Goal: Task Accomplishment & Management: Use online tool/utility

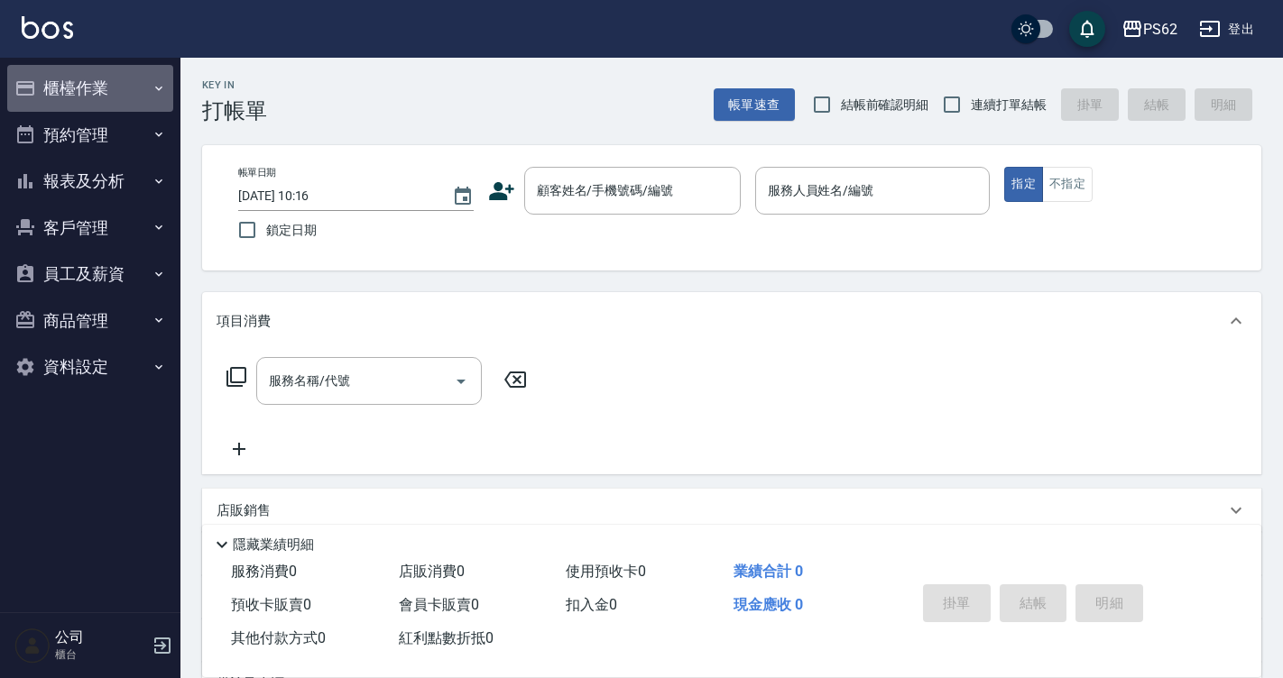
click at [51, 80] on button "櫃檯作業" at bounding box center [90, 88] width 166 height 47
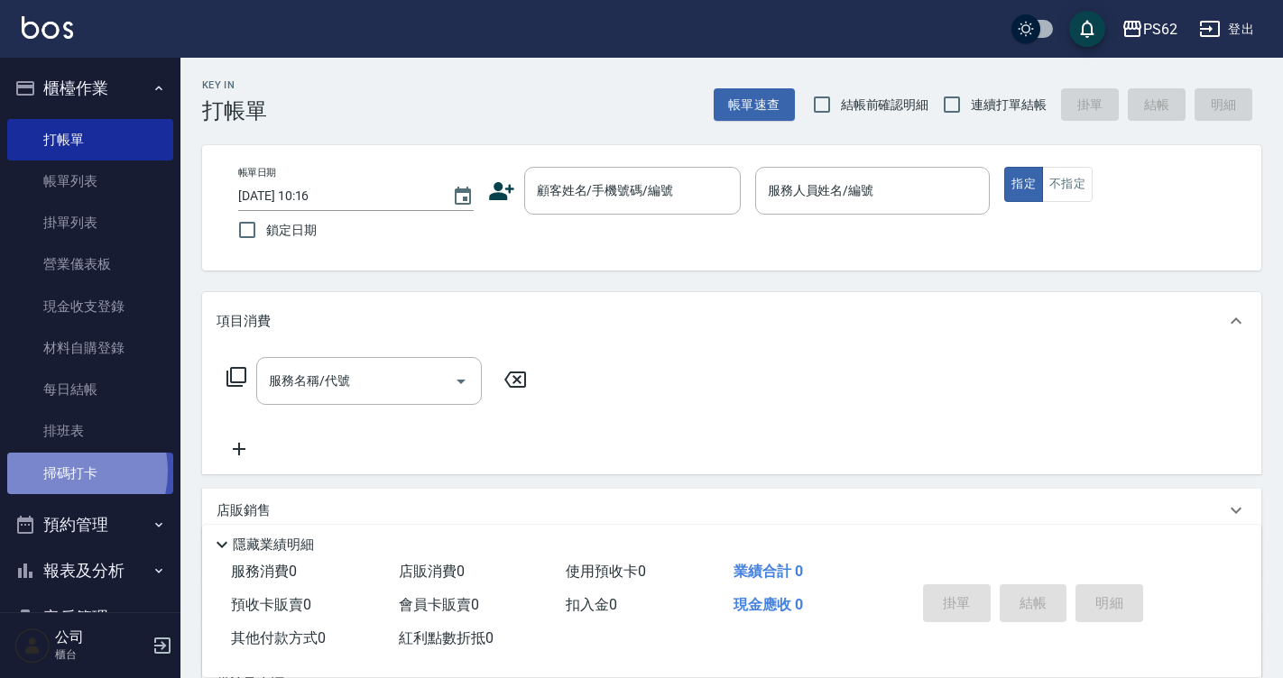
click at [60, 471] on link "掃碼打卡" at bounding box center [90, 473] width 166 height 41
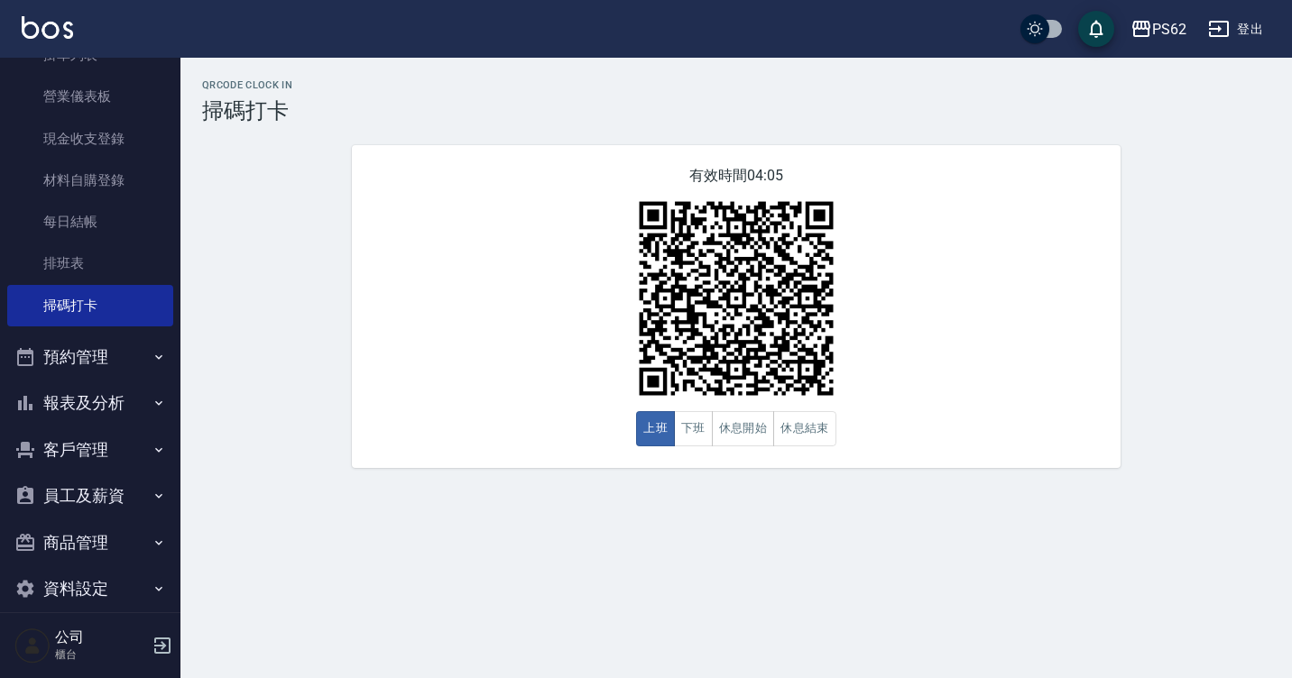
scroll to position [171, 0]
click at [110, 413] on button "報表及分析" at bounding box center [90, 400] width 166 height 47
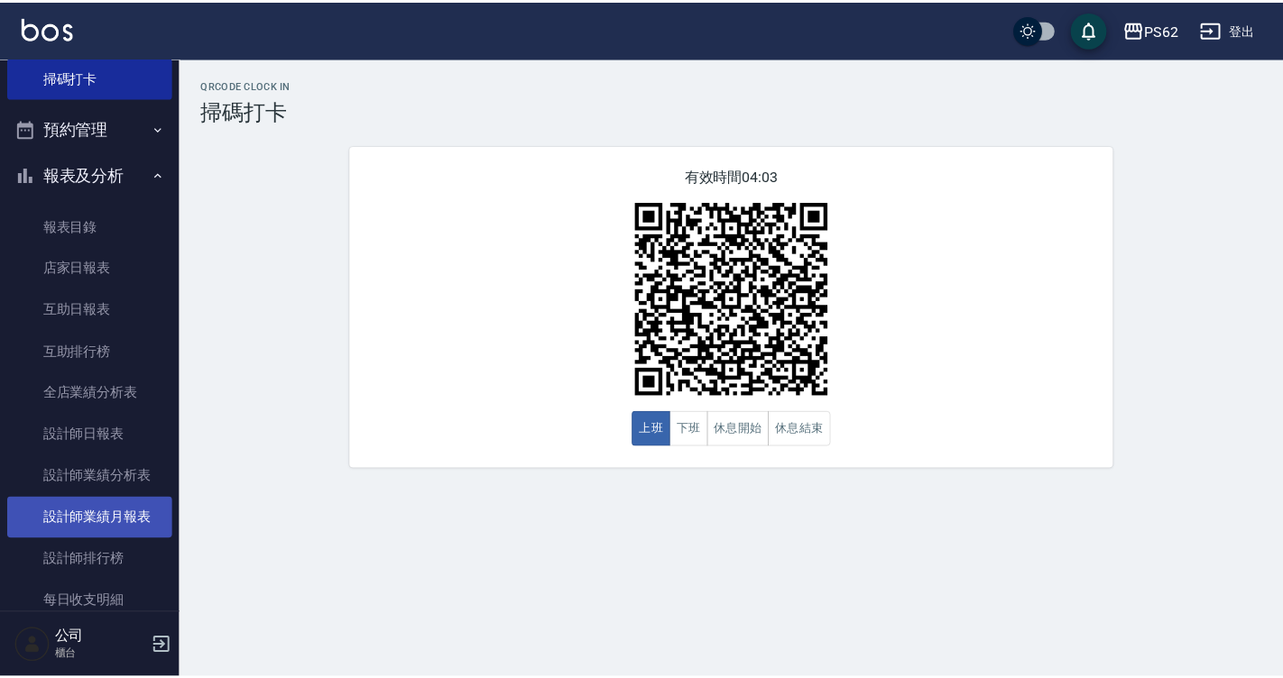
scroll to position [531, 0]
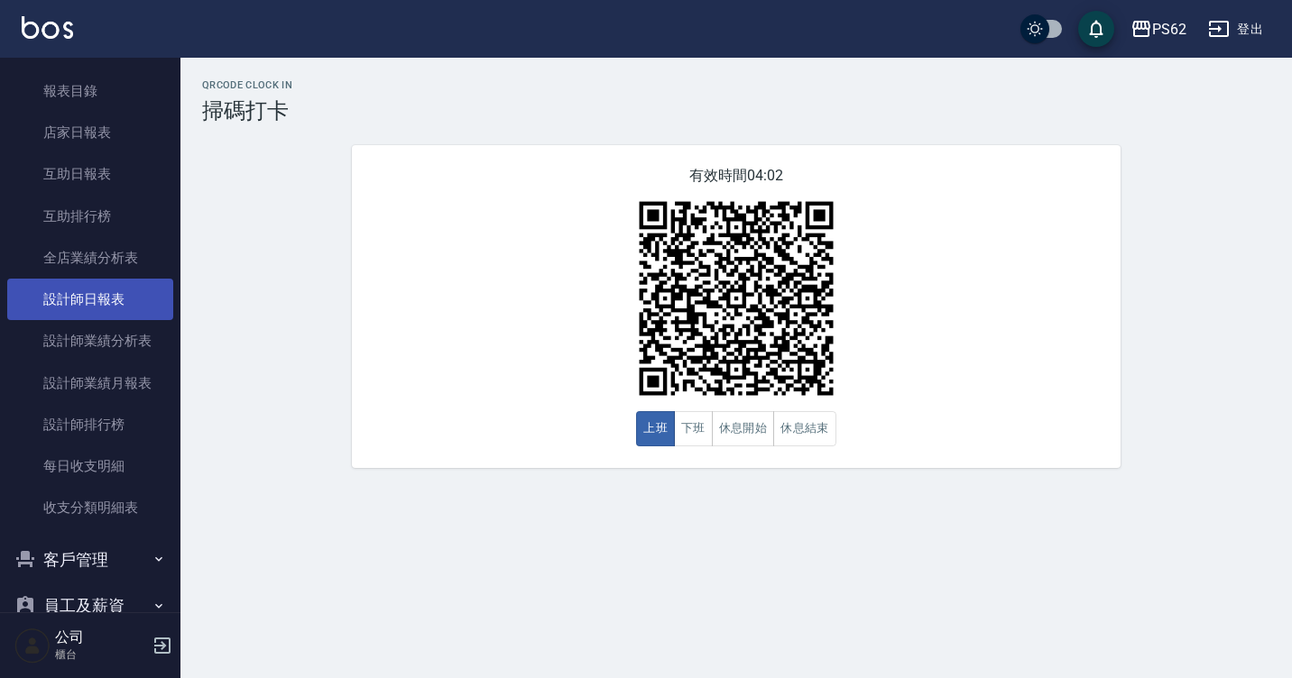
click at [97, 310] on link "設計師日報表" at bounding box center [90, 299] width 166 height 41
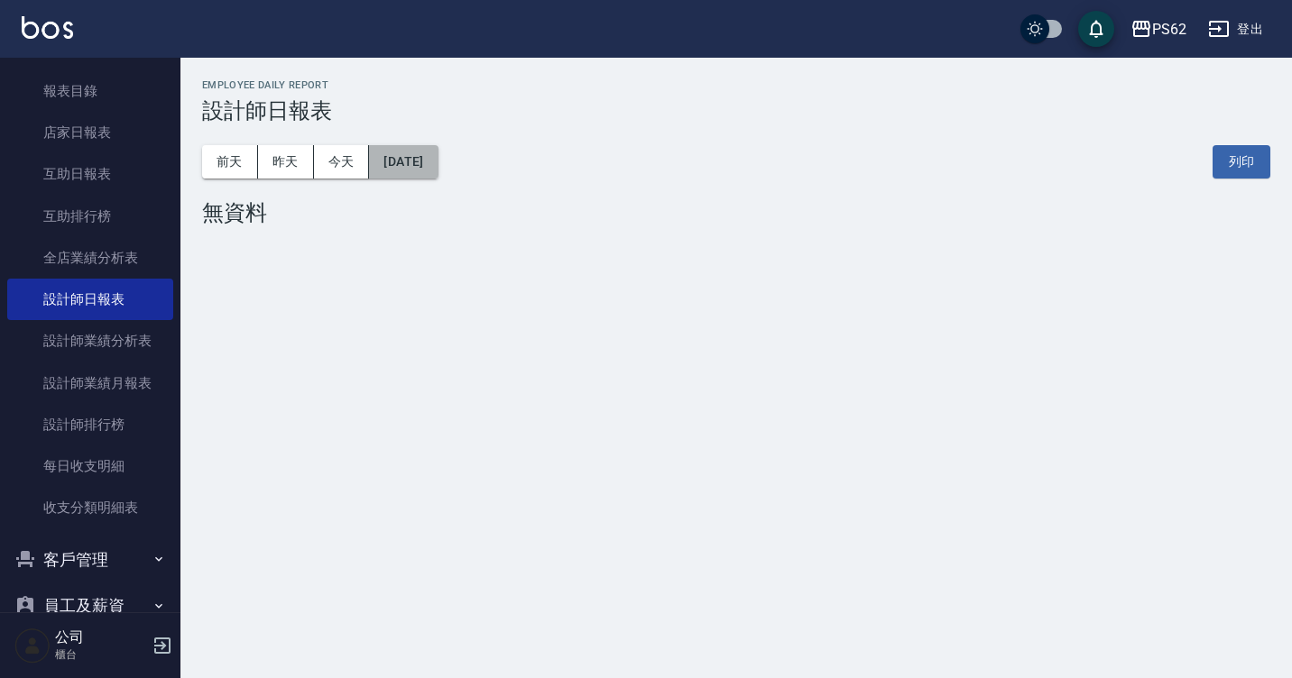
click at [400, 155] on button "[DATE]" at bounding box center [403, 161] width 69 height 33
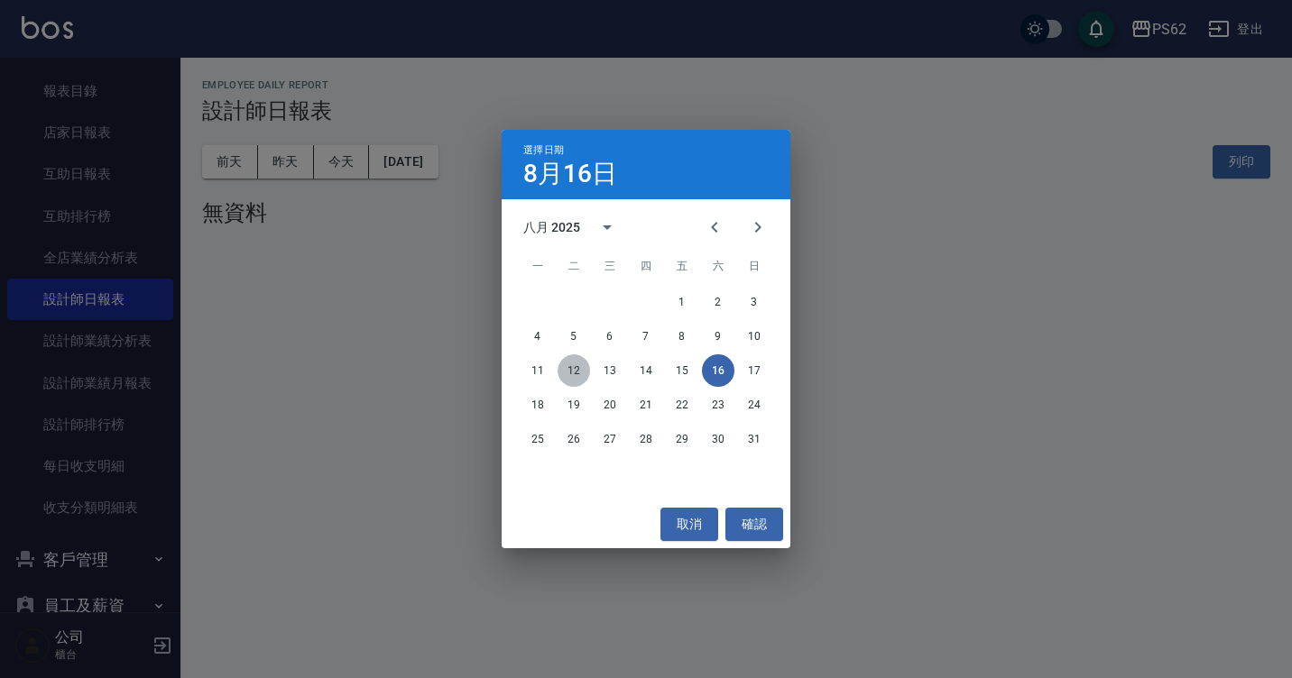
click at [580, 373] on button "12" at bounding box center [574, 371] width 32 height 32
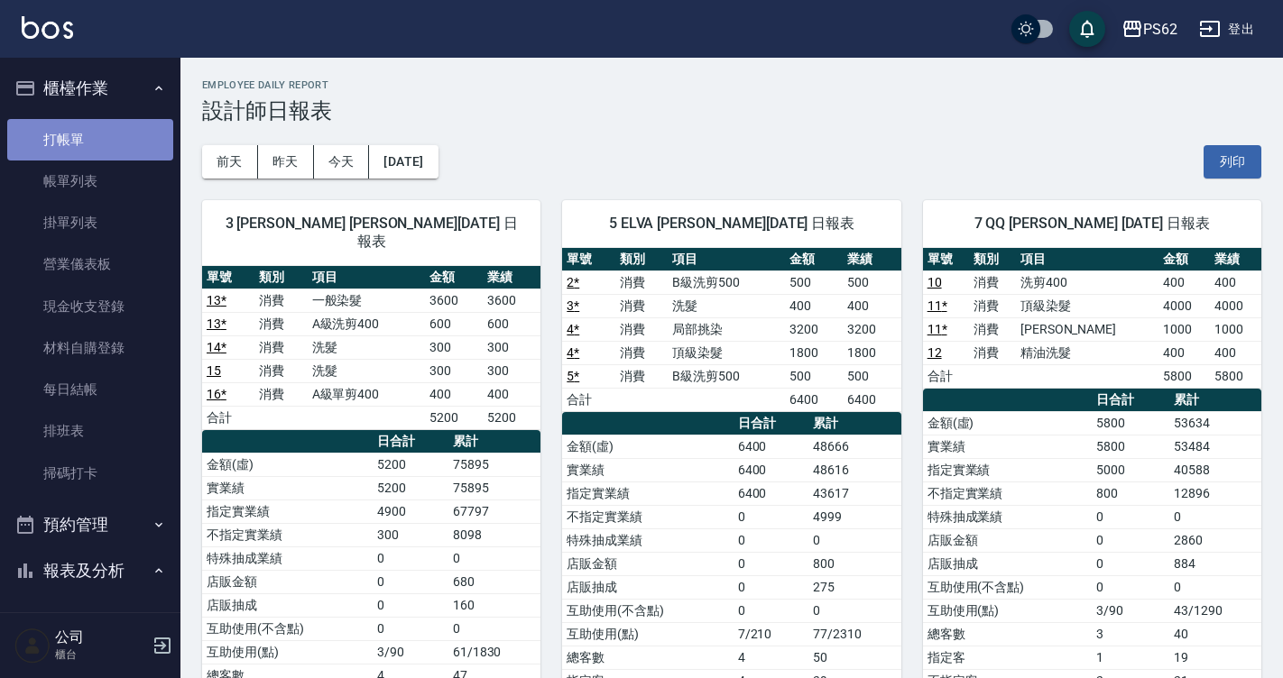
click at [143, 137] on link "打帳單" at bounding box center [90, 139] width 166 height 41
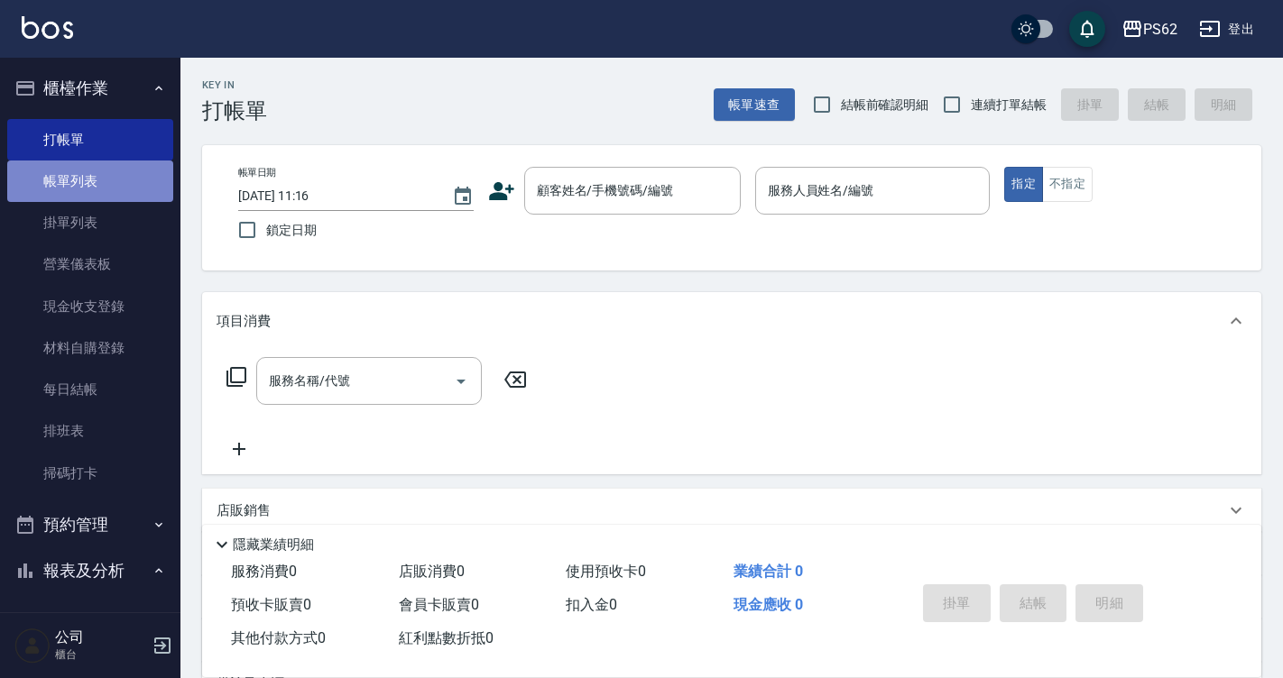
click at [125, 183] on link "帳單列表" at bounding box center [90, 181] width 166 height 41
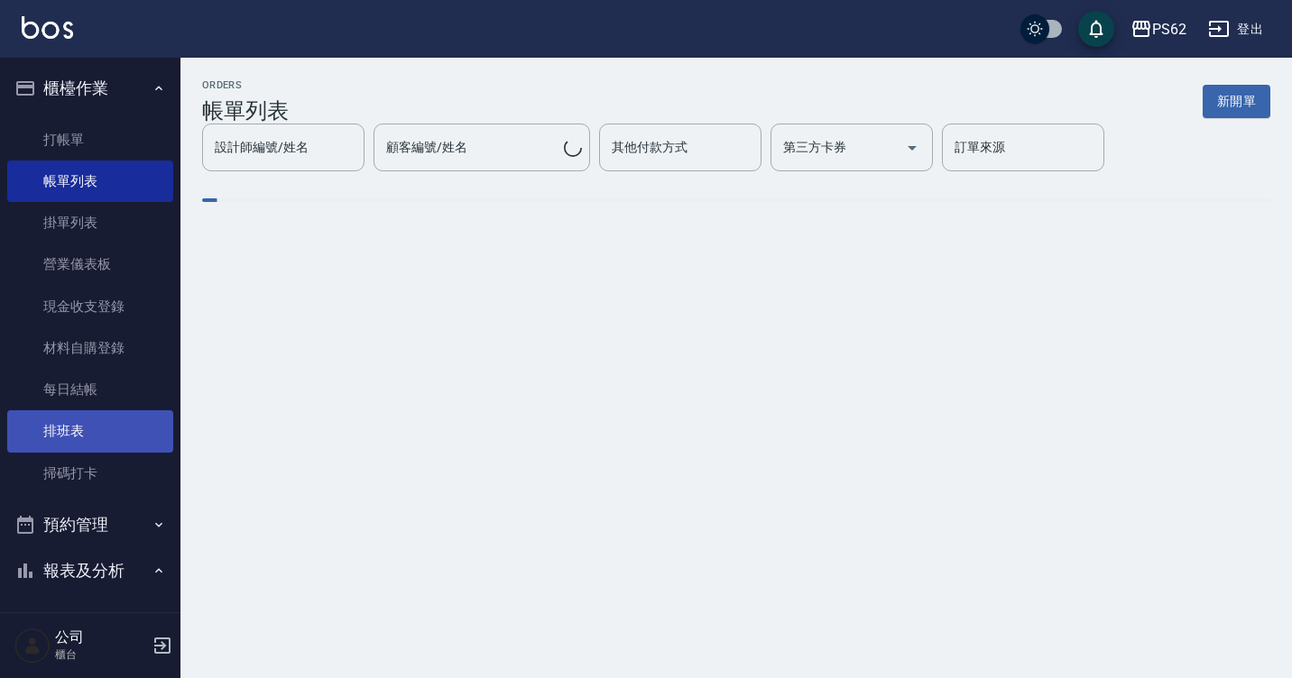
click at [97, 426] on link "排班表" at bounding box center [90, 430] width 166 height 41
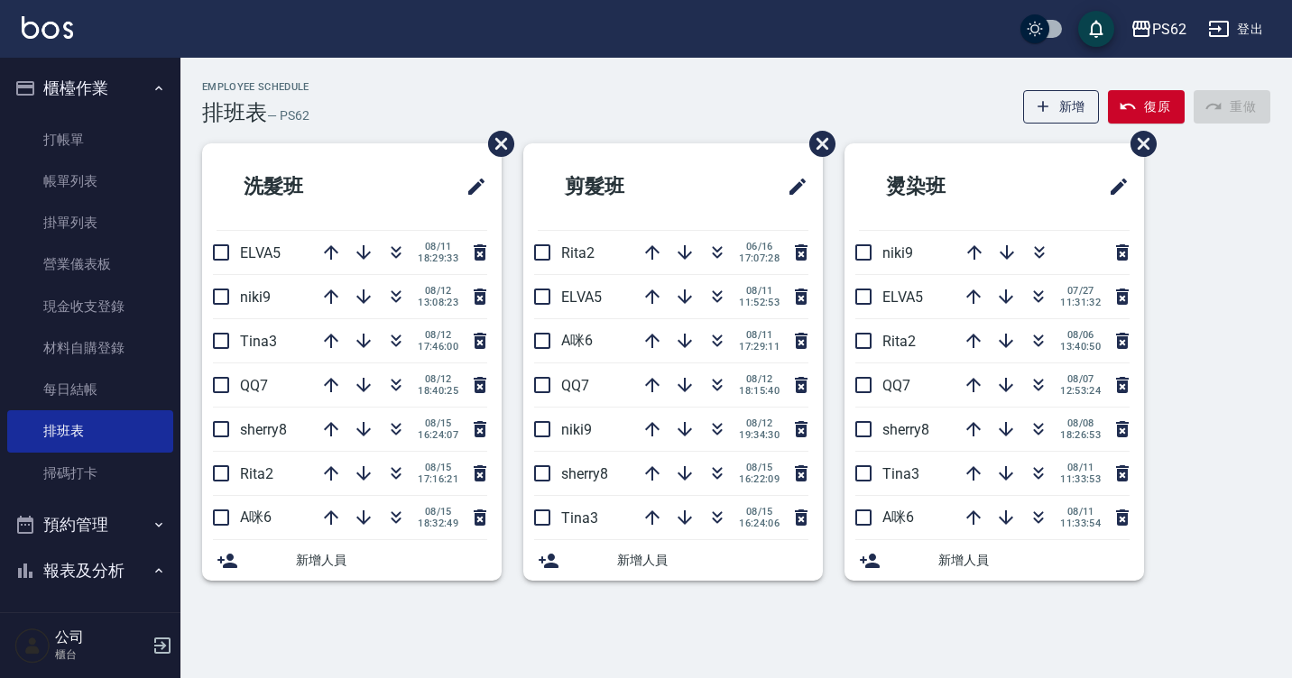
click at [325, 632] on div "Employee Schedule 排班表 — PS62 新增 復原 重做 洗髮班 ELVA5 [DATE] 18:29:33 niki9 [DATE] 13…" at bounding box center [646, 339] width 1292 height 678
click at [124, 185] on link "帳單列表" at bounding box center [90, 181] width 166 height 41
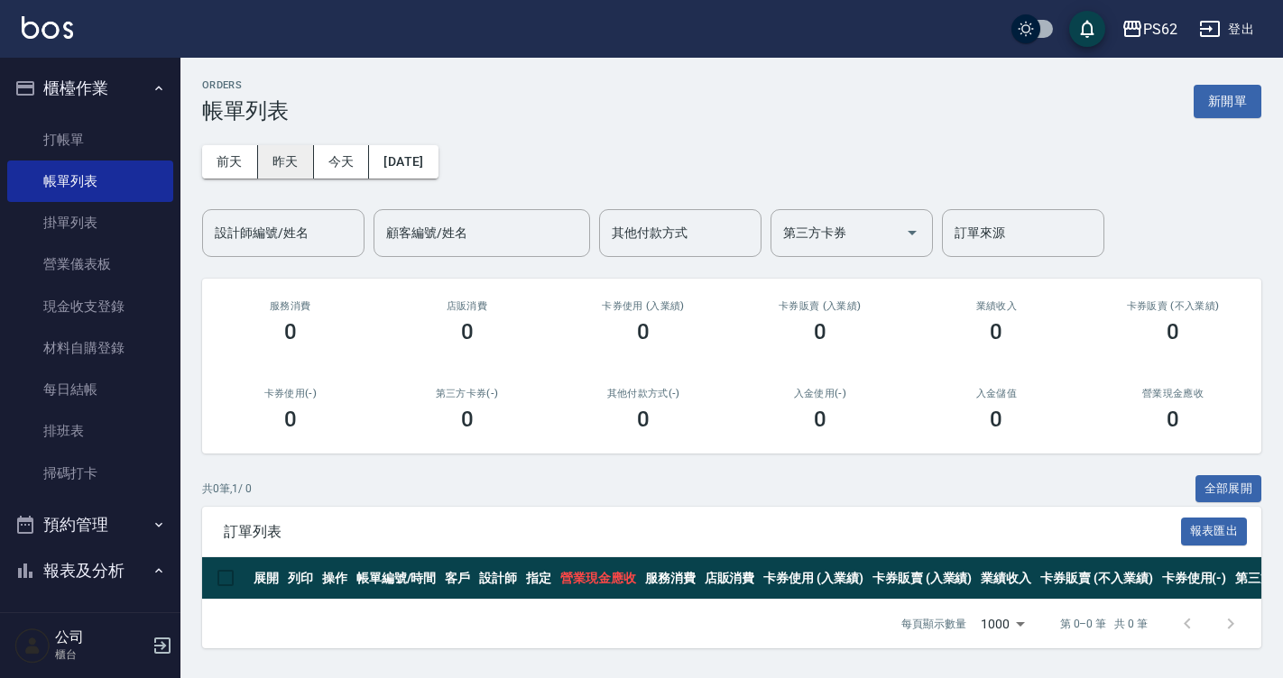
click at [276, 165] on button "昨天" at bounding box center [286, 161] width 56 height 33
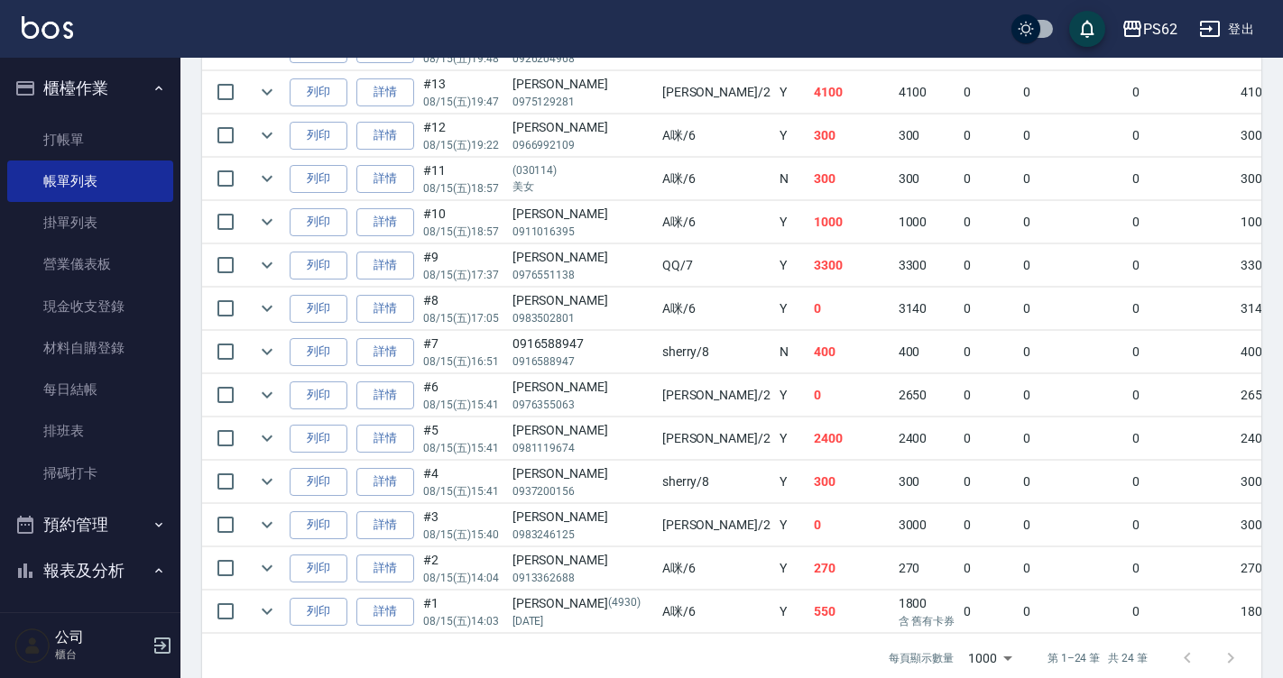
scroll to position [1045, 0]
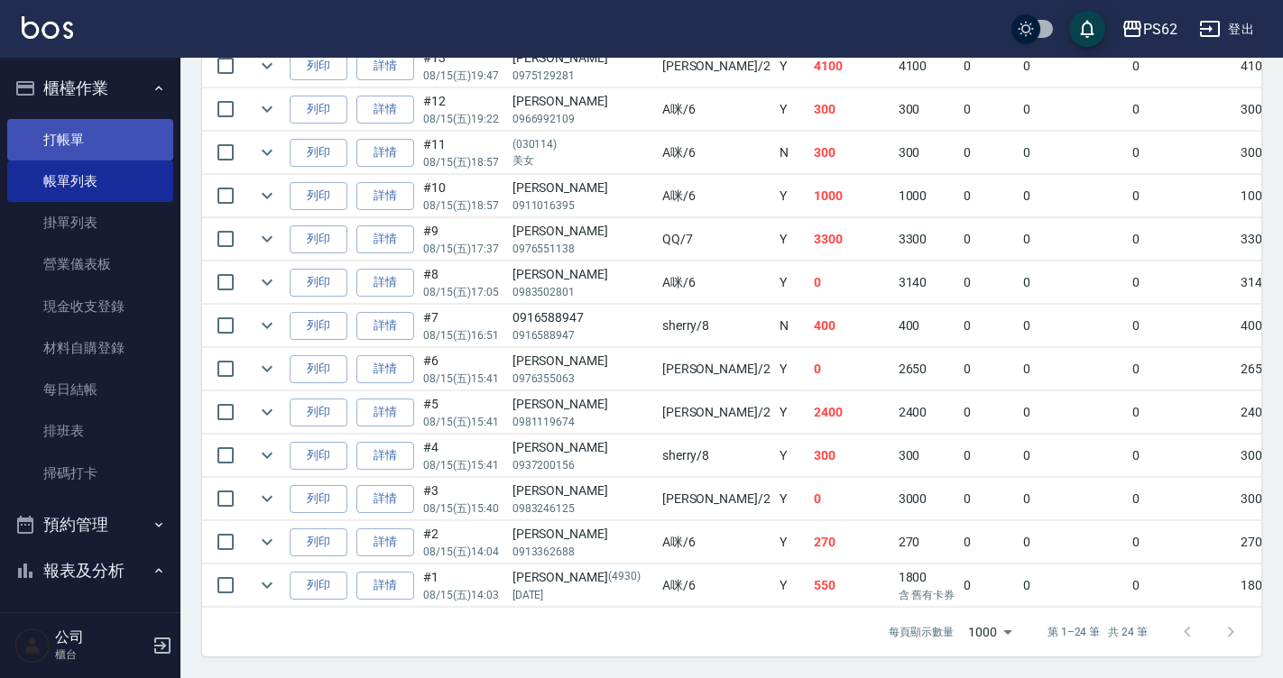
click at [122, 148] on link "打帳單" at bounding box center [90, 139] width 166 height 41
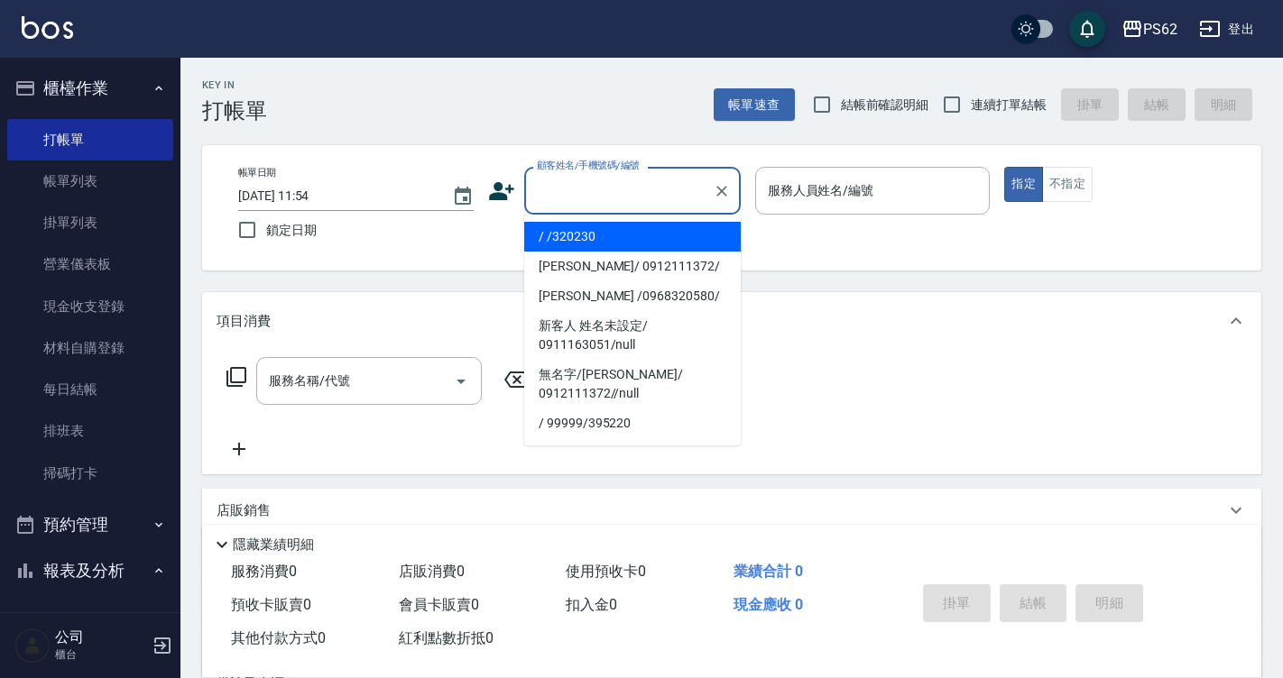
drag, startPoint x: 733, startPoint y: 0, endPoint x: 410, endPoint y: 315, distance: 451.7
click at [410, 315] on div "項目消費" at bounding box center [721, 321] width 1009 height 19
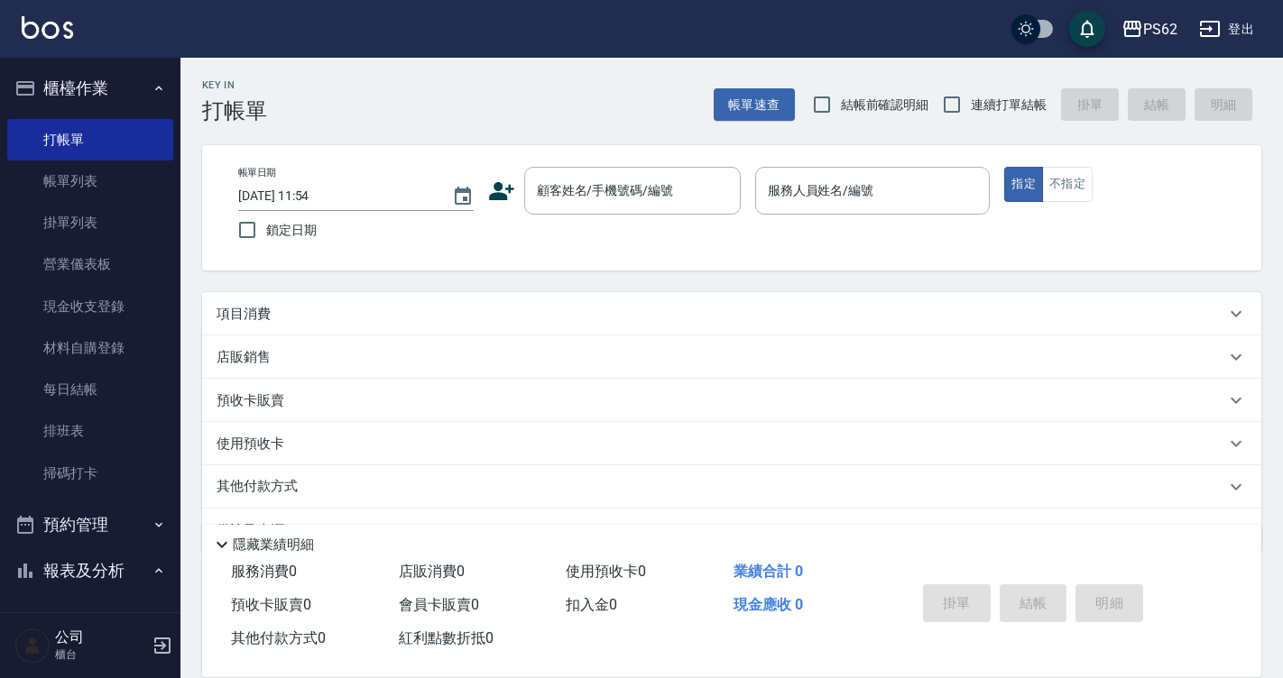
click at [410, 315] on div "項目消費" at bounding box center [721, 314] width 1009 height 19
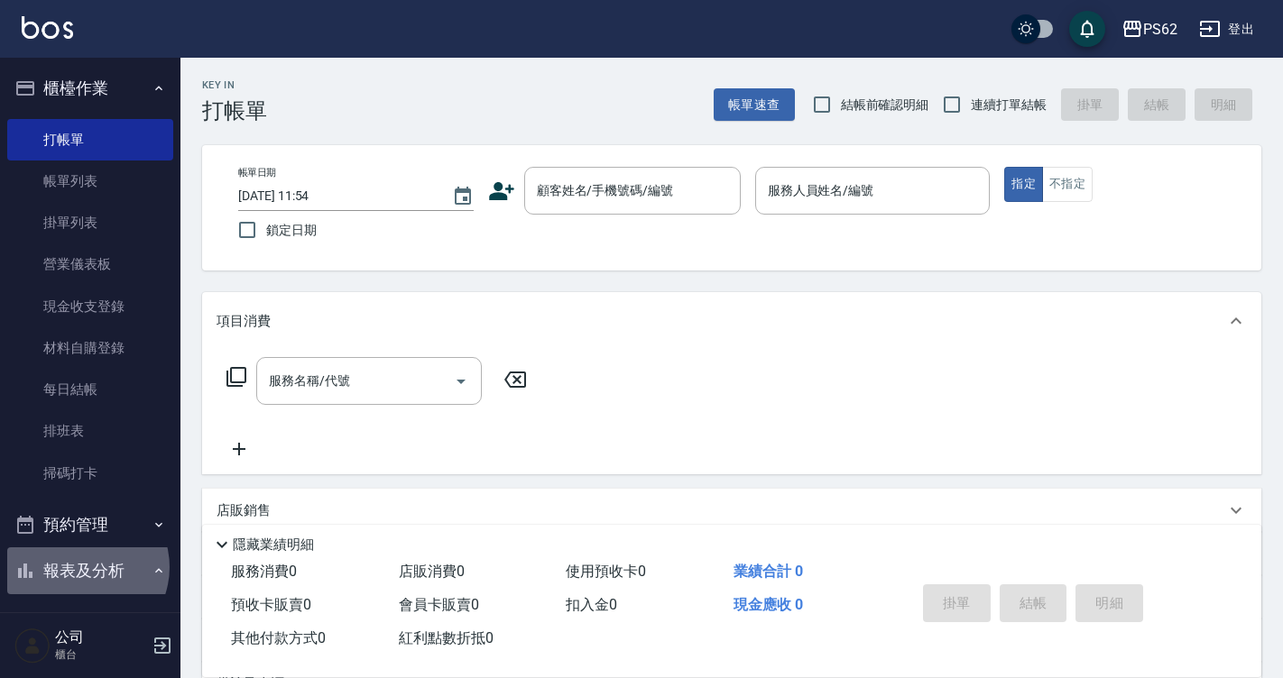
click at [81, 567] on button "報表及分析" at bounding box center [90, 571] width 166 height 47
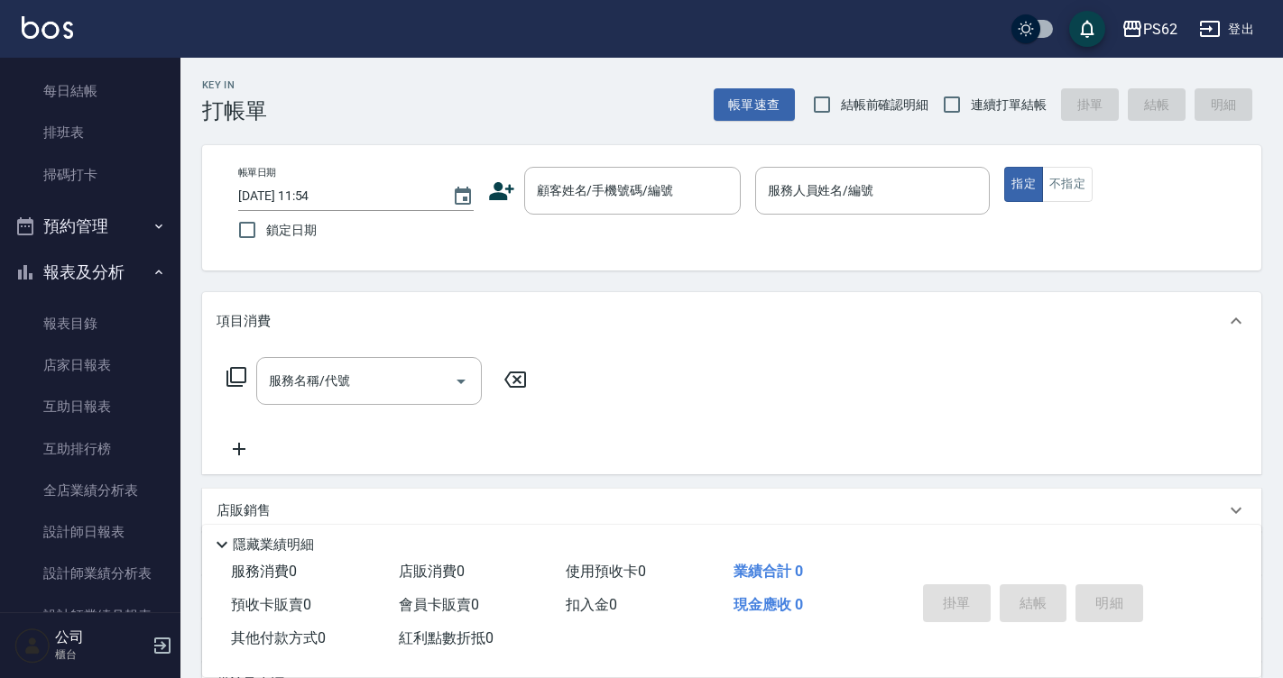
scroll to position [361, 0]
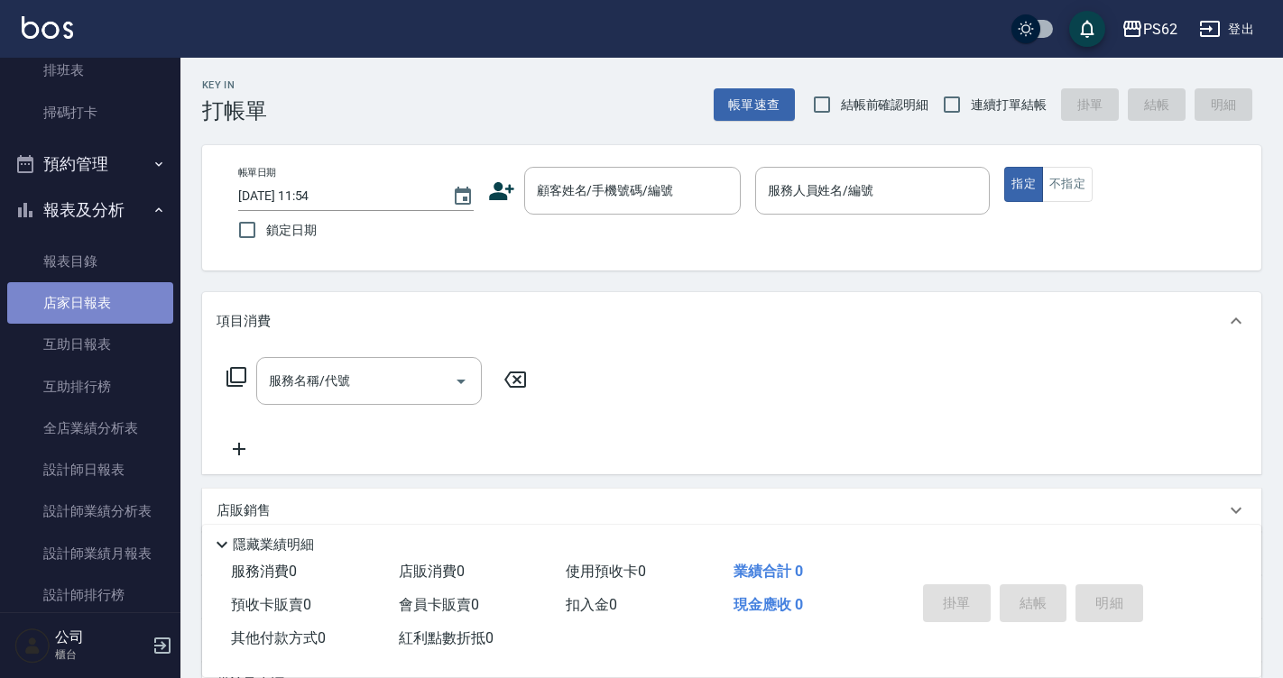
click at [109, 304] on link "店家日報表" at bounding box center [90, 302] width 166 height 41
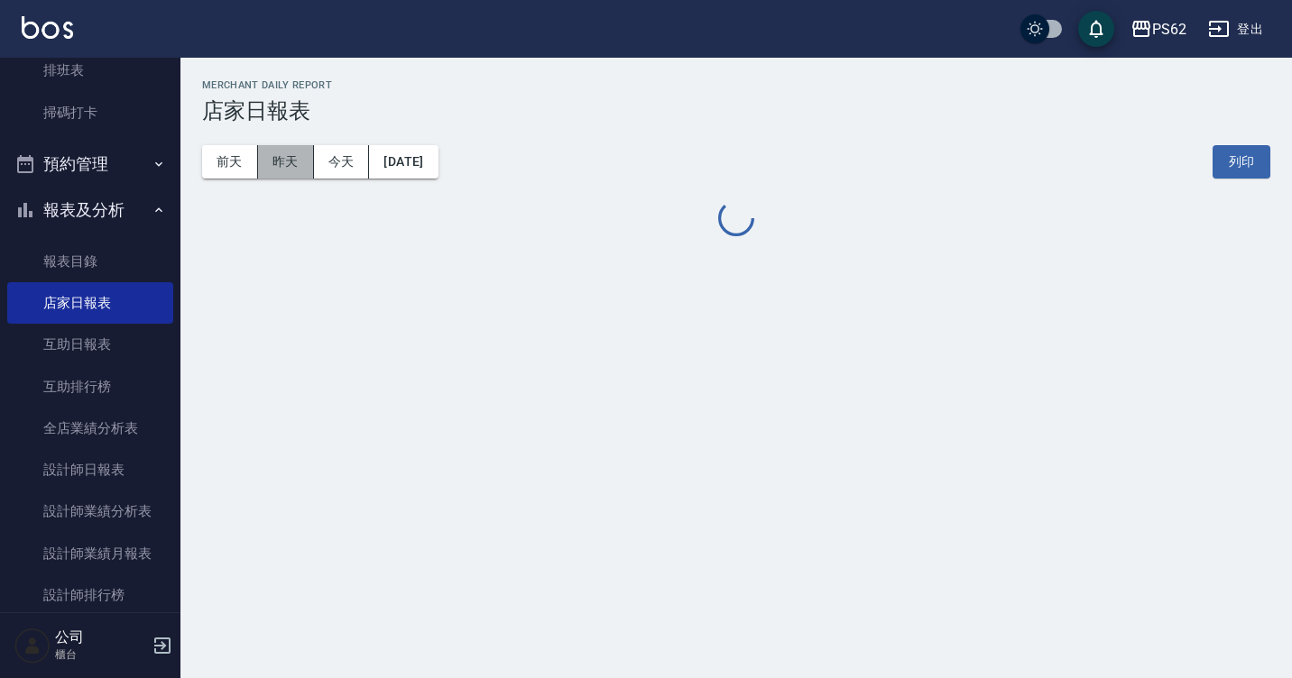
click at [286, 159] on button "昨天" at bounding box center [286, 161] width 56 height 33
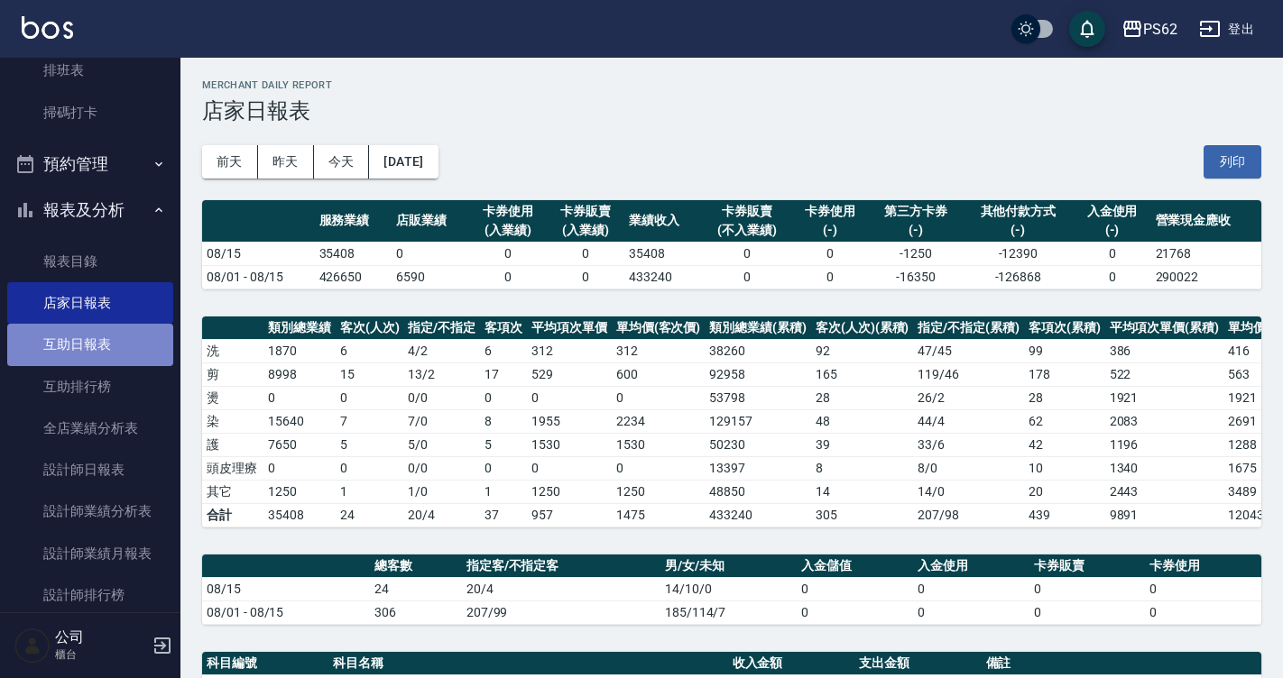
click at [107, 356] on link "互助日報表" at bounding box center [90, 344] width 166 height 41
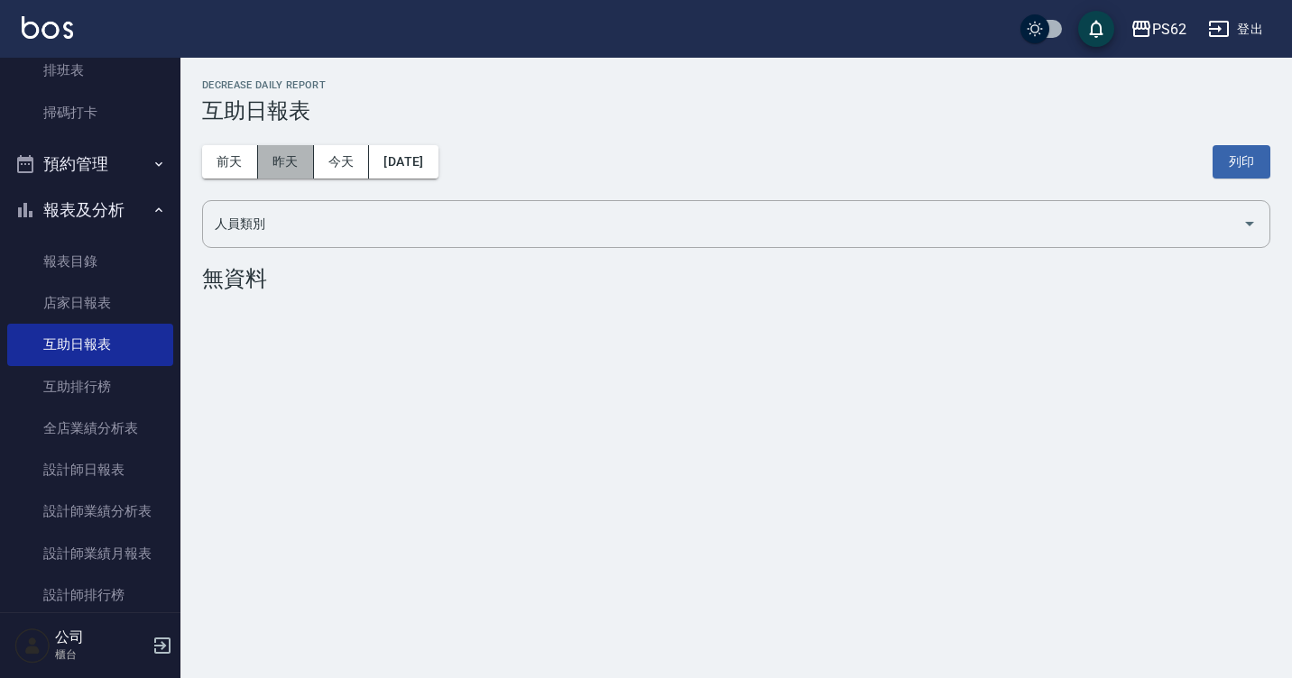
click at [281, 161] on button "昨天" at bounding box center [286, 161] width 56 height 33
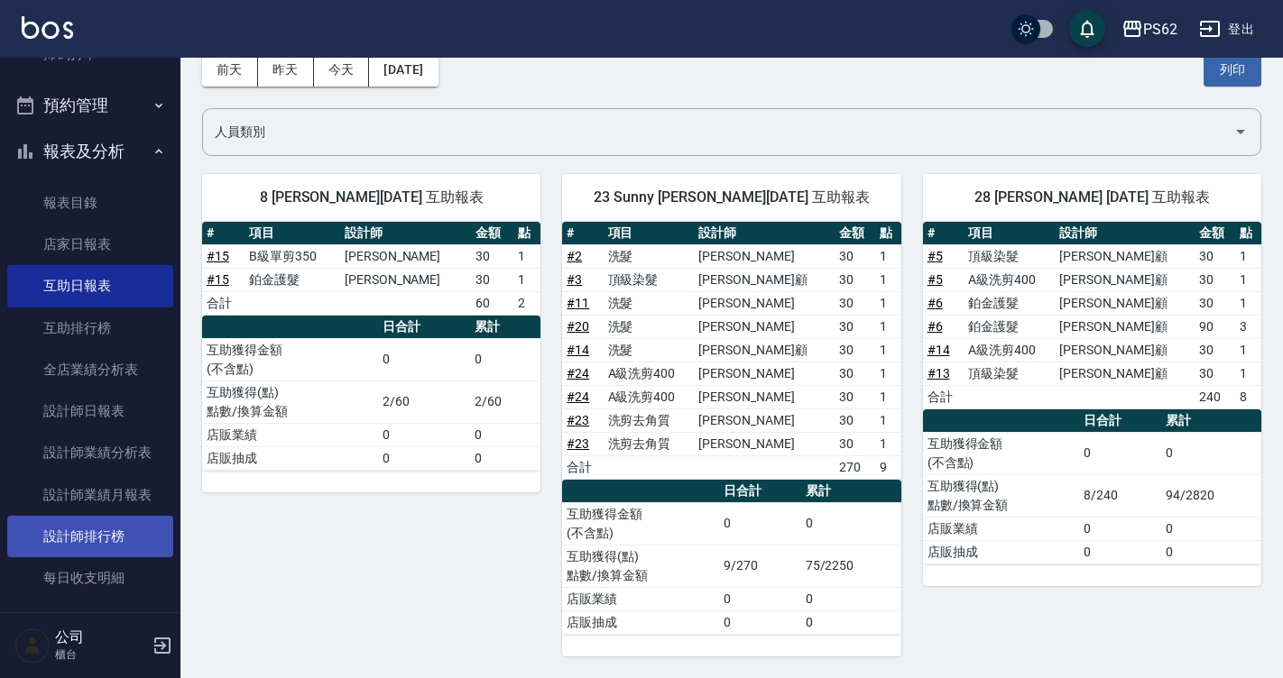
scroll to position [451, 0]
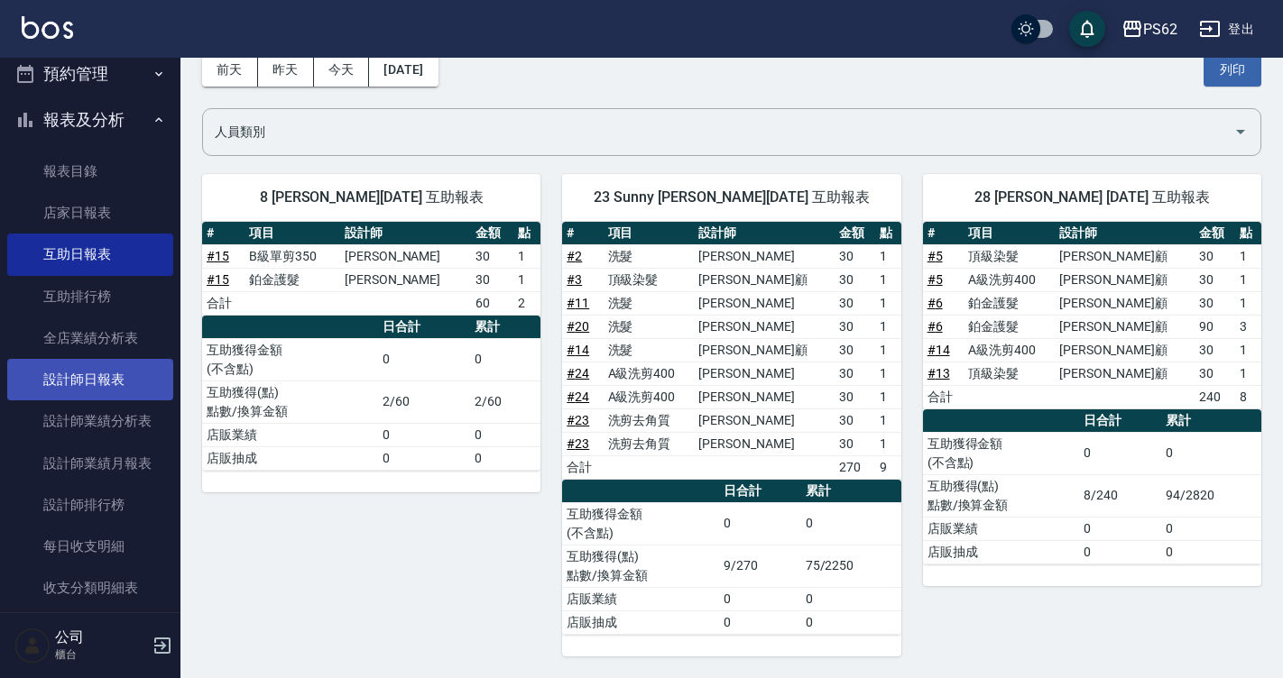
click at [92, 390] on link "設計師日報表" at bounding box center [90, 379] width 166 height 41
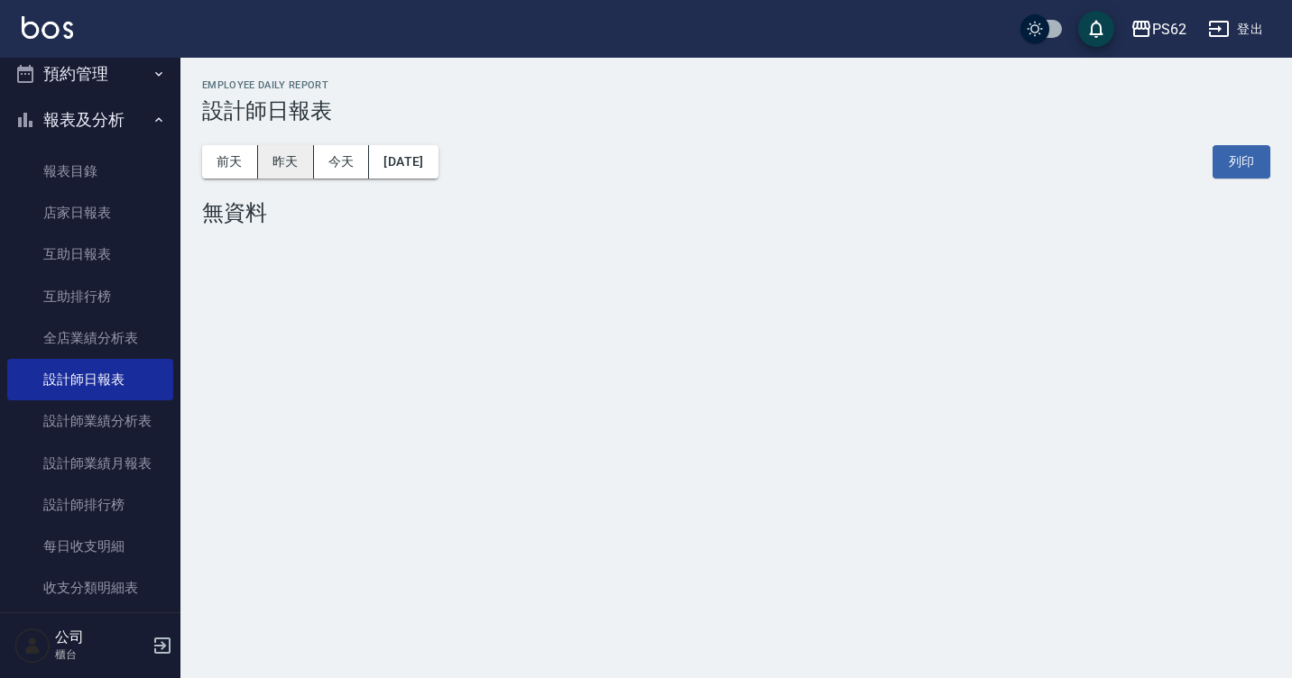
click at [284, 163] on button "昨天" at bounding box center [286, 161] width 56 height 33
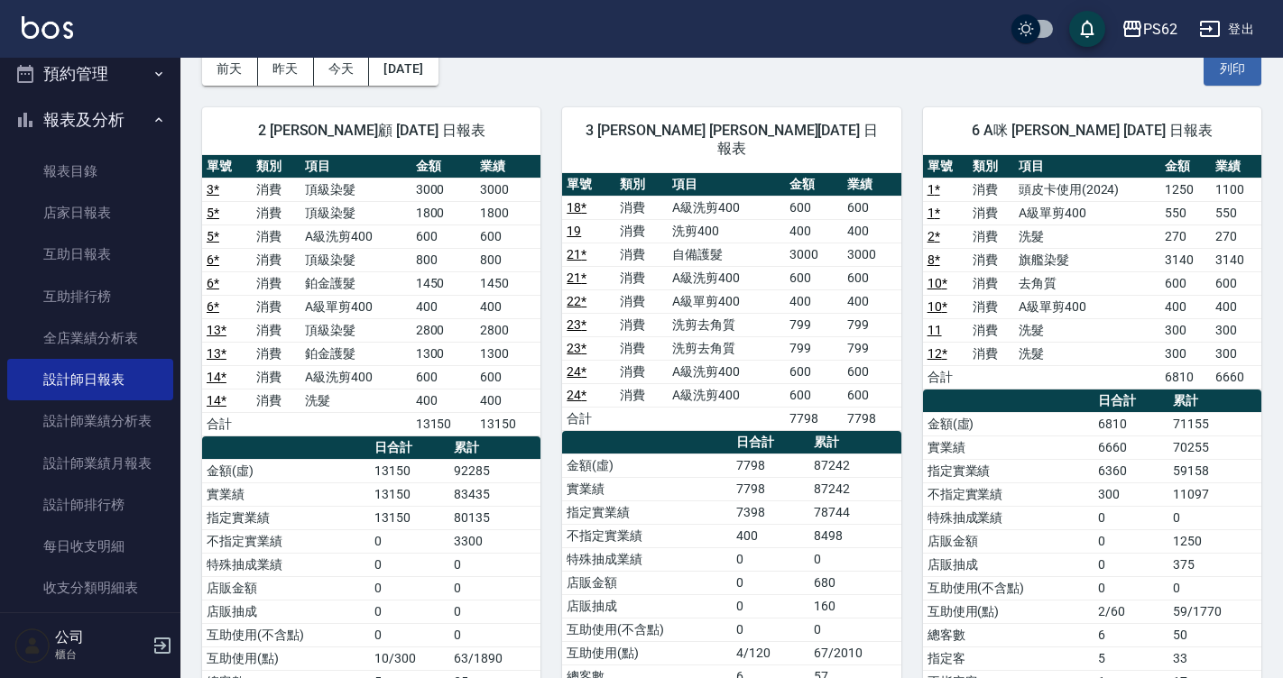
scroll to position [69, 0]
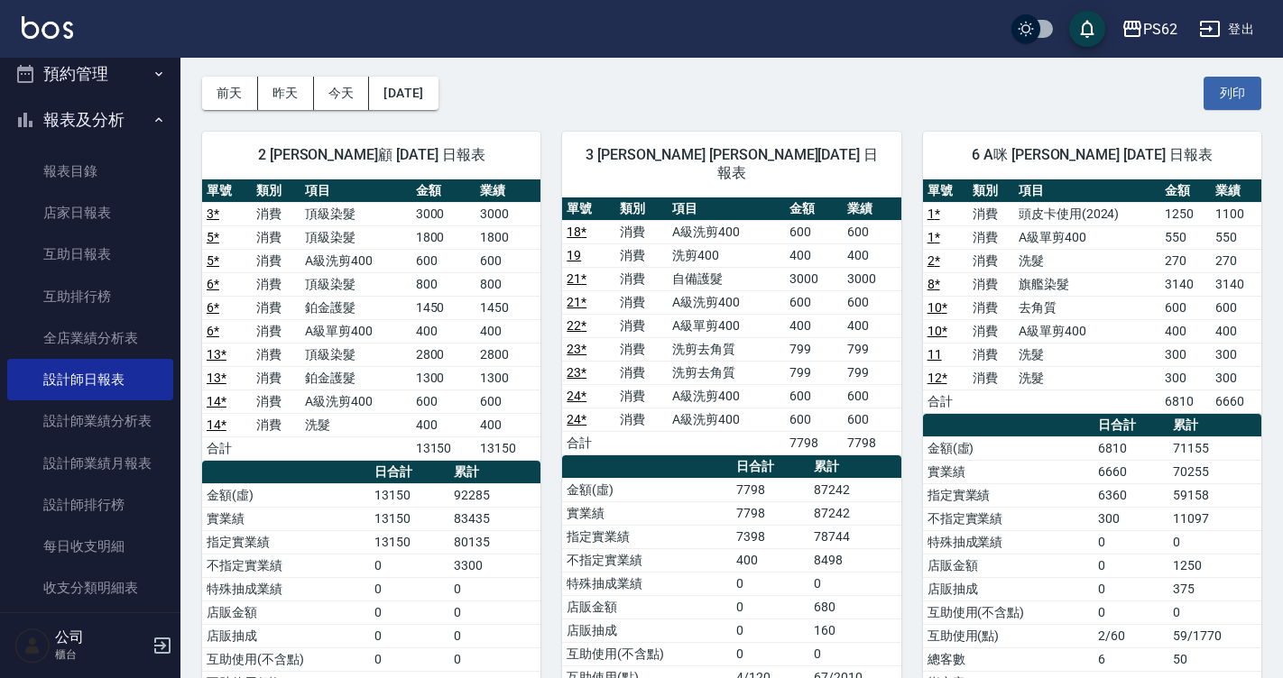
drag, startPoint x: 1244, startPoint y: 134, endPoint x: 1198, endPoint y: 80, distance: 70.4
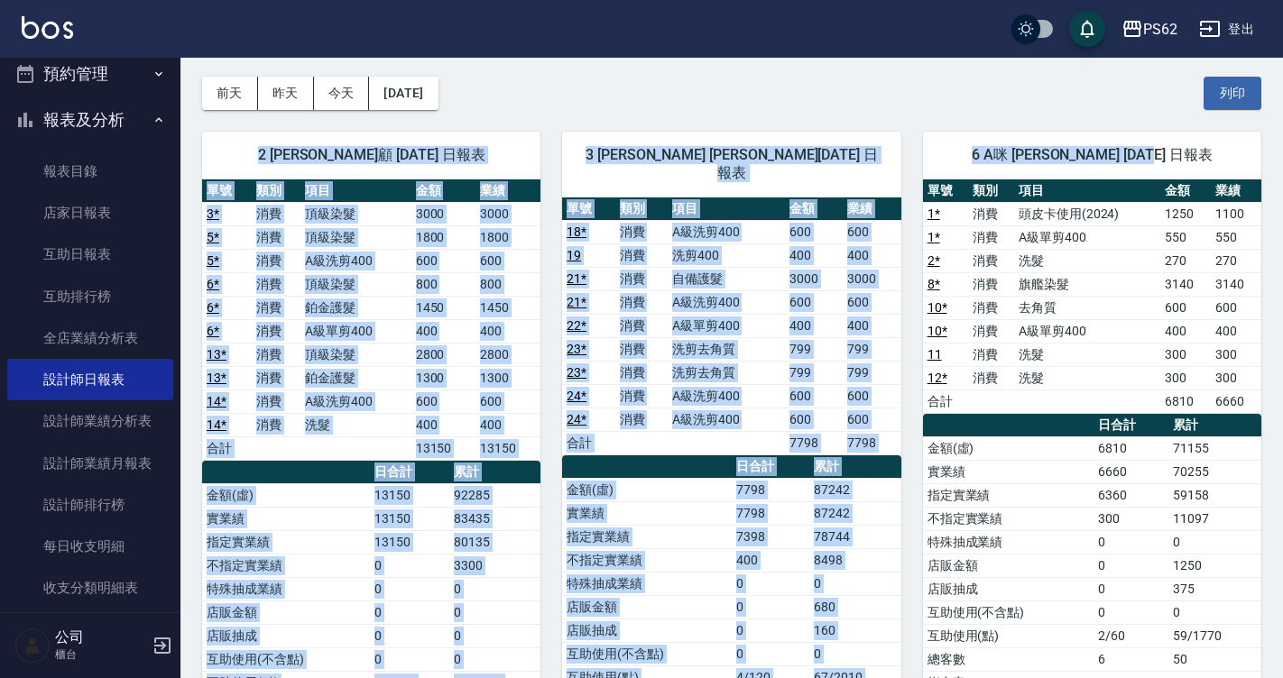
click at [524, 133] on div "2 [PERSON_NAME]顧 [DATE] 日報表" at bounding box center [371, 155] width 338 height 47
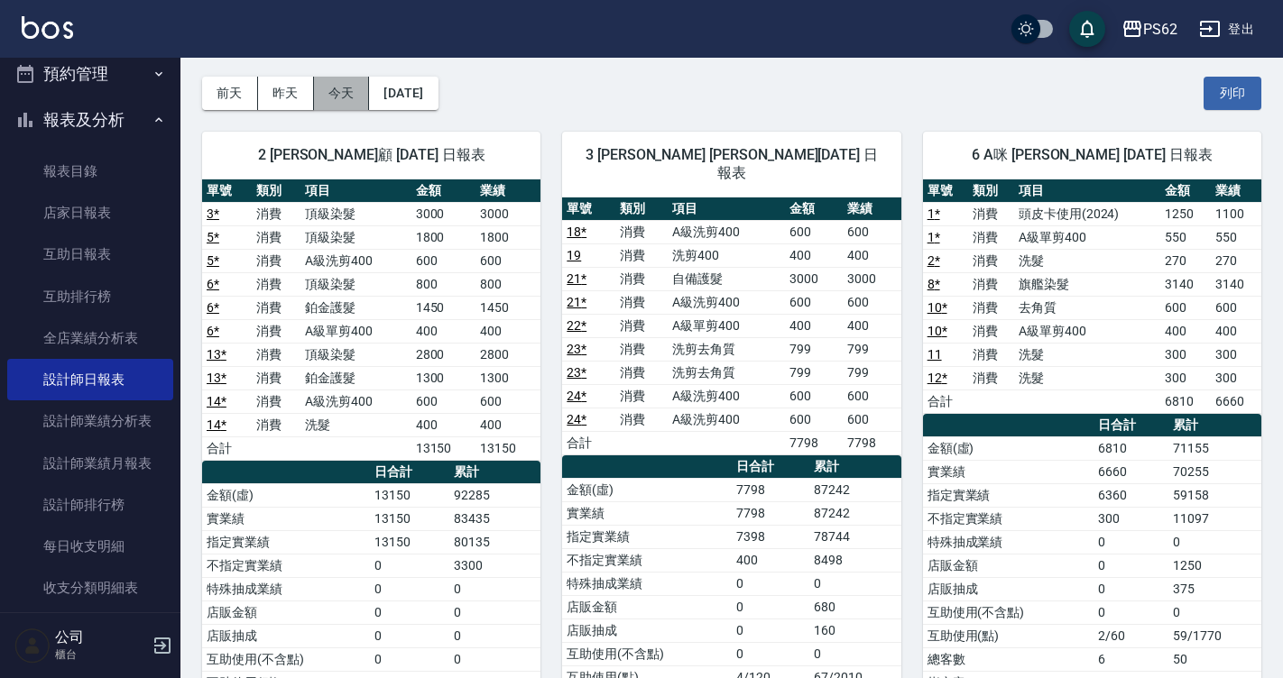
click at [328, 92] on button "今天" at bounding box center [342, 93] width 56 height 33
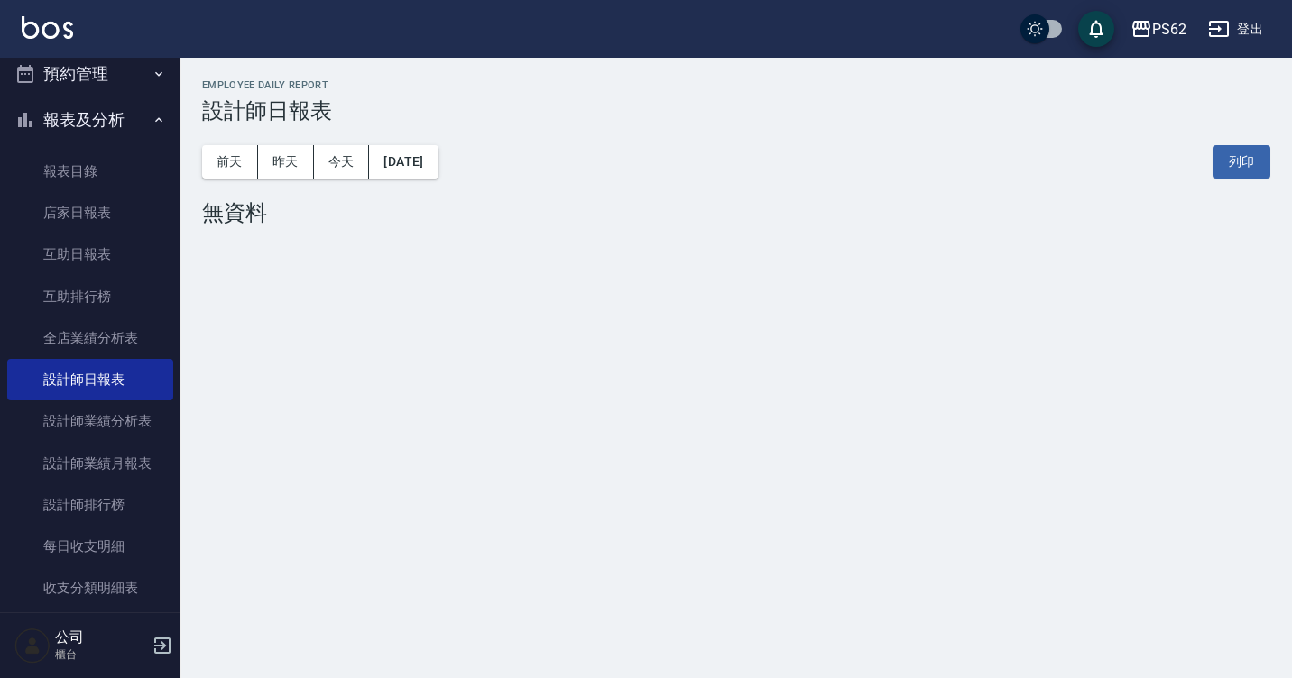
click at [78, 75] on button "預約管理" at bounding box center [90, 74] width 166 height 47
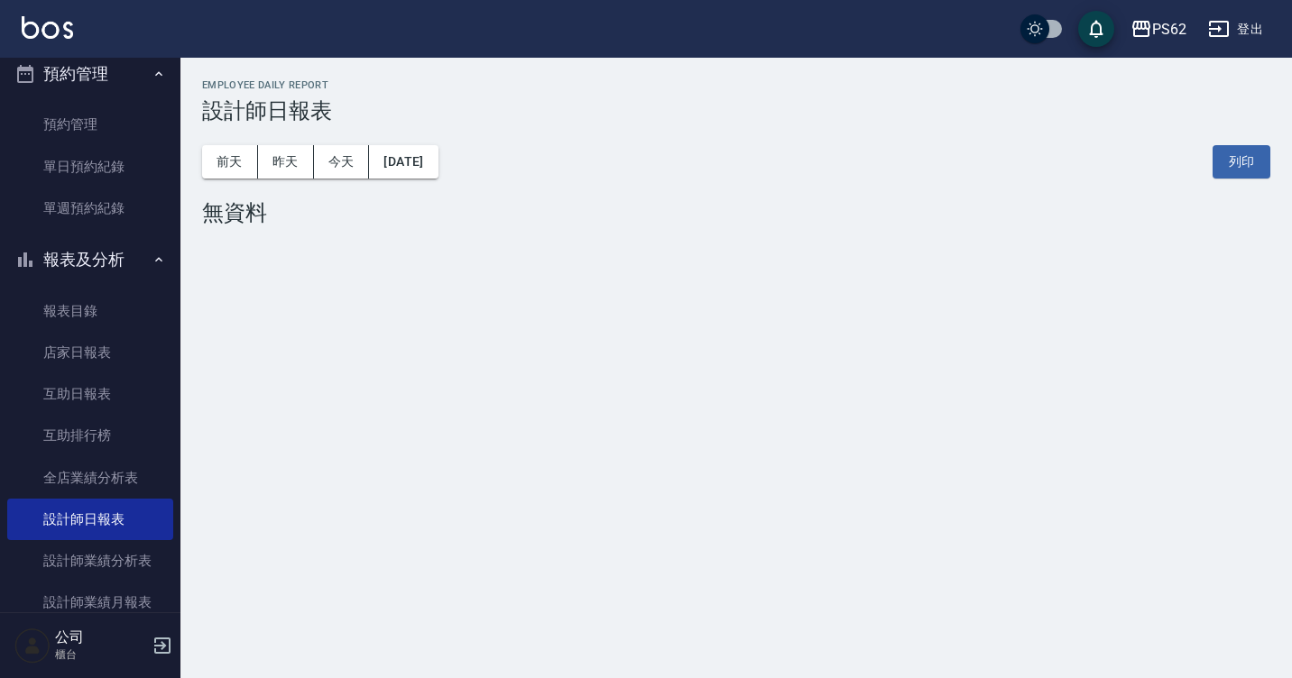
click at [93, 75] on button "預約管理" at bounding box center [90, 74] width 166 height 47
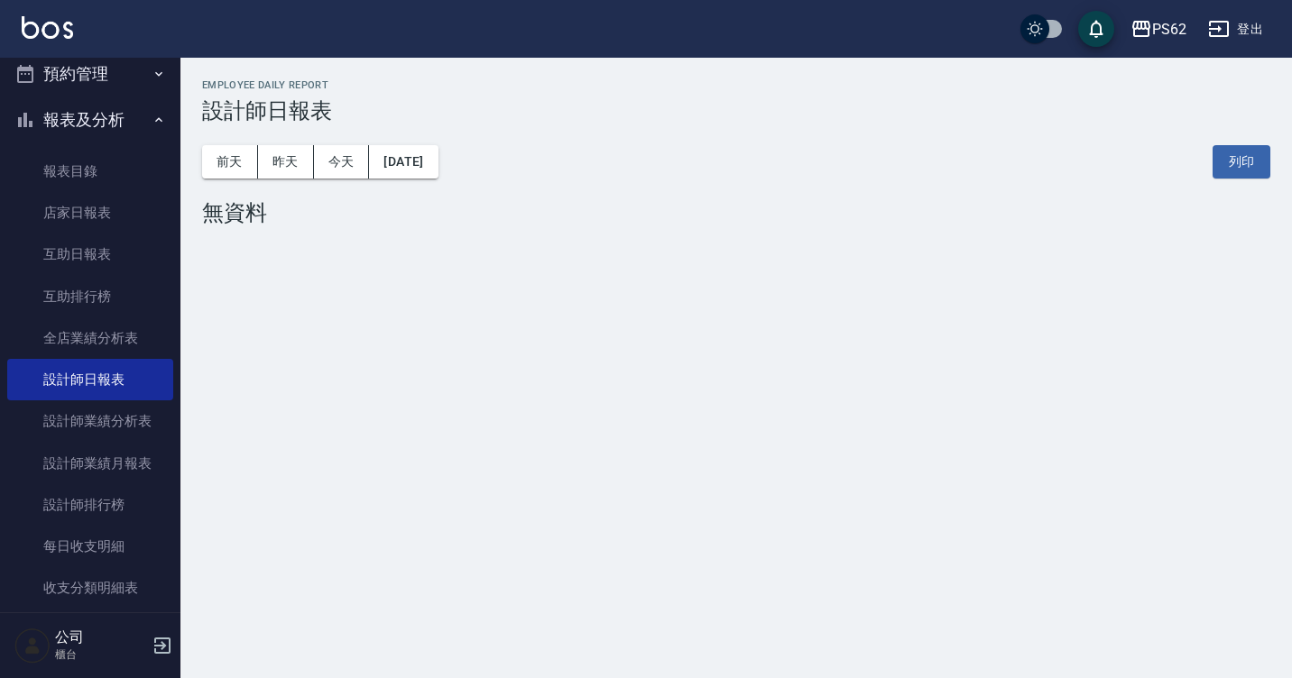
click at [96, 89] on button "預約管理" at bounding box center [90, 74] width 166 height 47
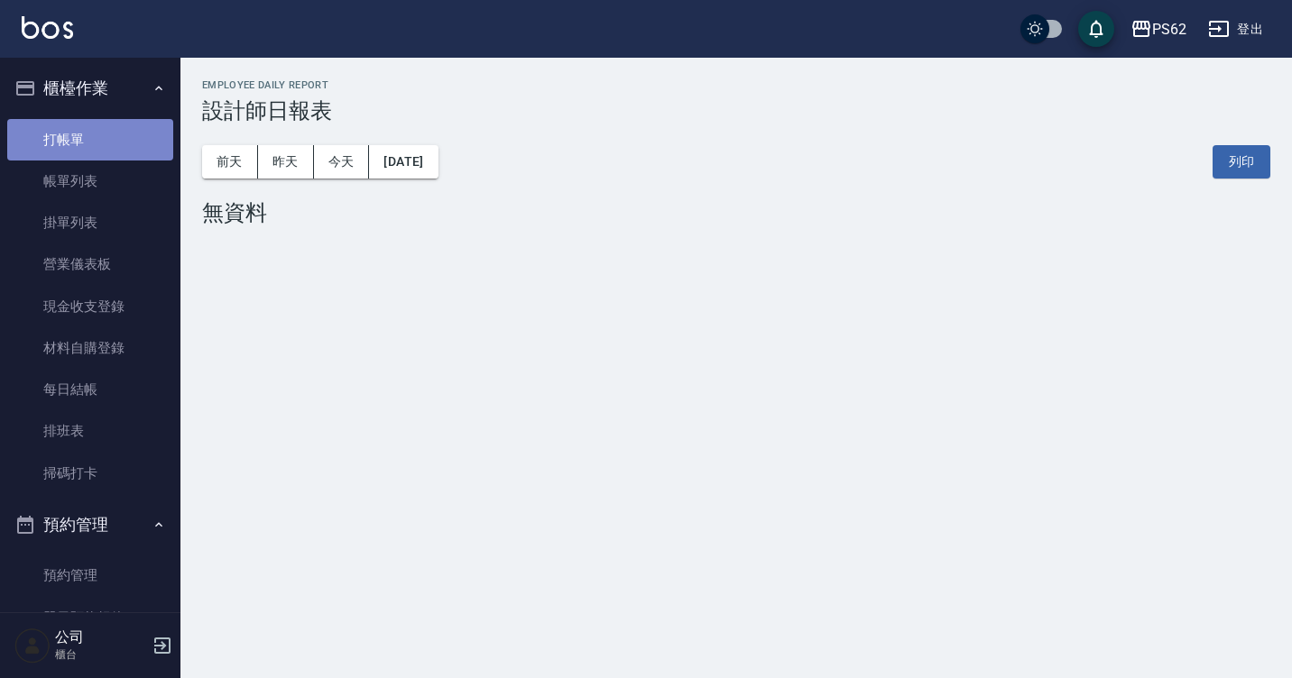
click at [108, 133] on link "打帳單" at bounding box center [90, 139] width 166 height 41
